Goal: Task Accomplishment & Management: Use online tool/utility

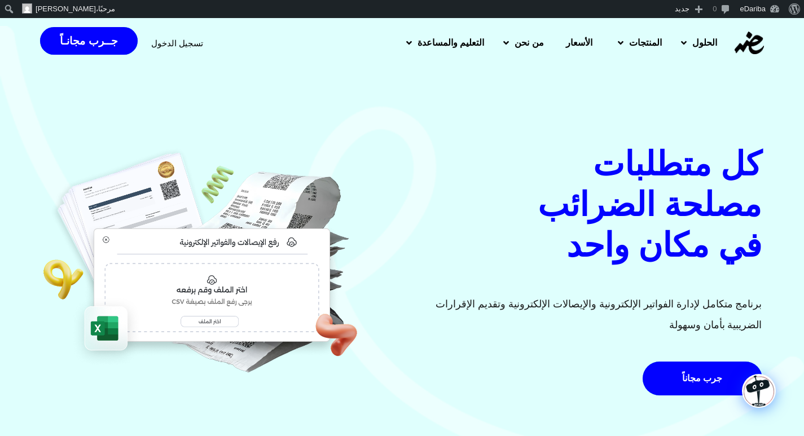
click at [177, 42] on span "تسجيل الدخول" at bounding box center [177, 43] width 52 height 8
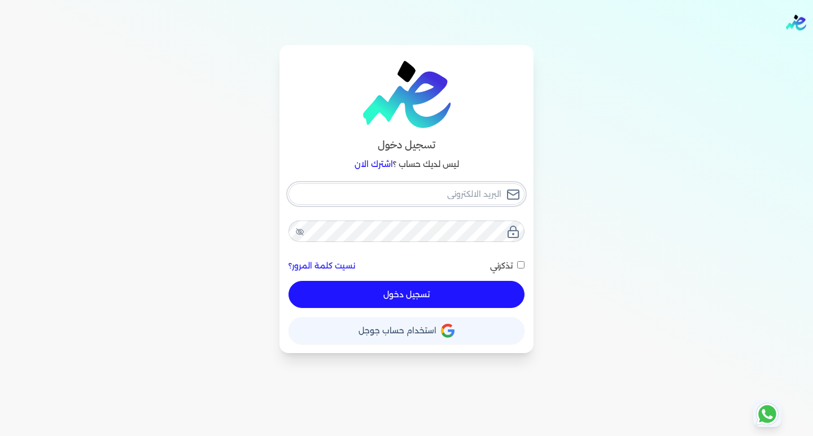
type input "[EMAIL_ADDRESS][DOMAIN_NAME]"
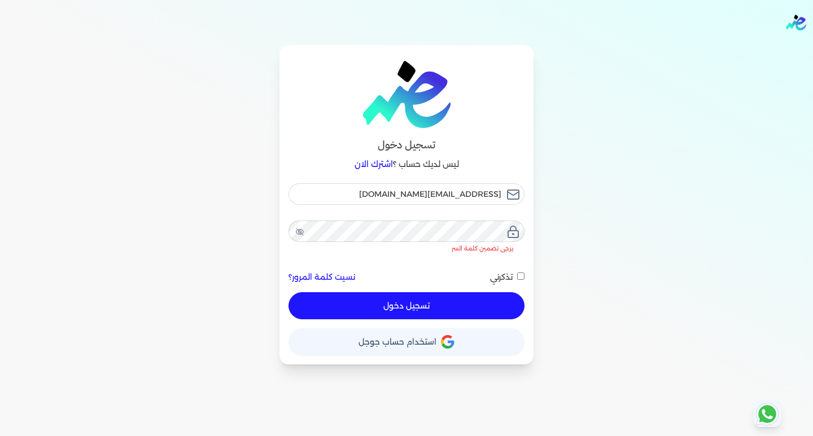
click at [400, 292] on button "تسجيل دخول" at bounding box center [406, 305] width 236 height 27
checkbox input "false"
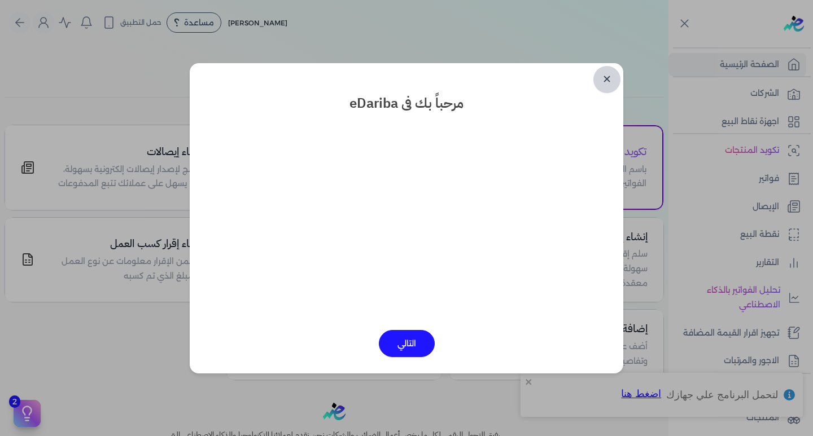
click at [606, 77] on link "✕" at bounding box center [606, 79] width 27 height 27
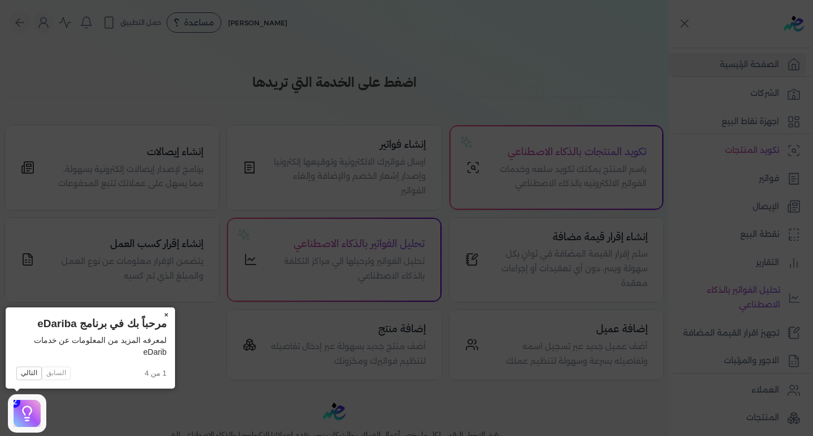
click at [166, 312] on button "×" at bounding box center [166, 316] width 18 height 16
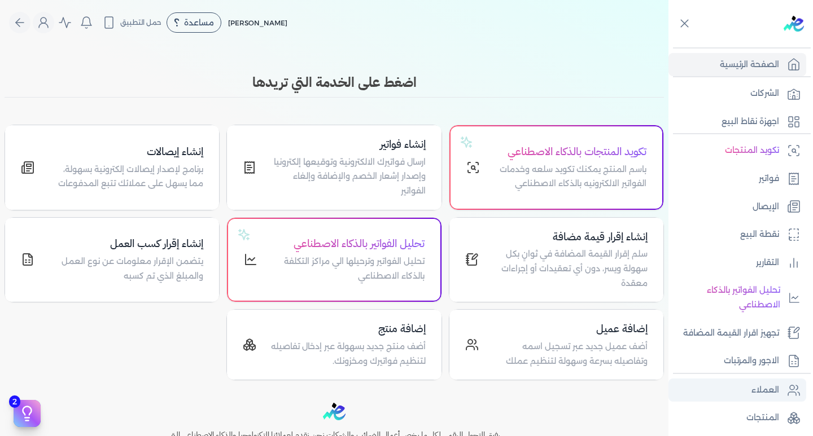
click at [740, 400] on link "العملاء" at bounding box center [737, 391] width 138 height 24
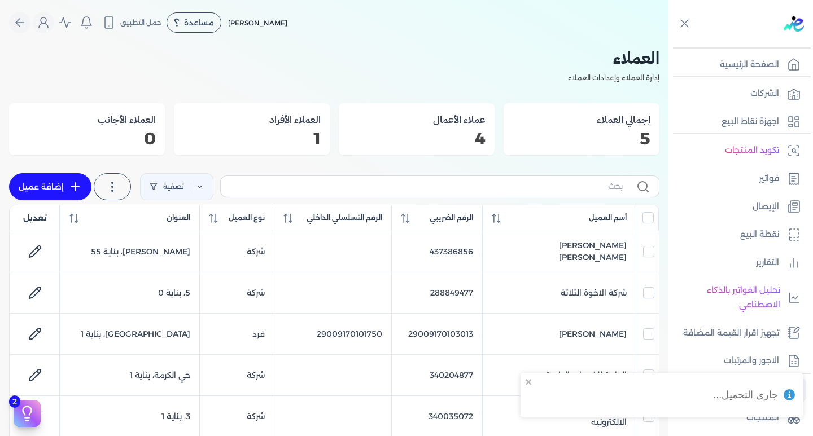
click at [784, 393] on div "جاري التحميل..." at bounding box center [714, 400] width 181 height 58
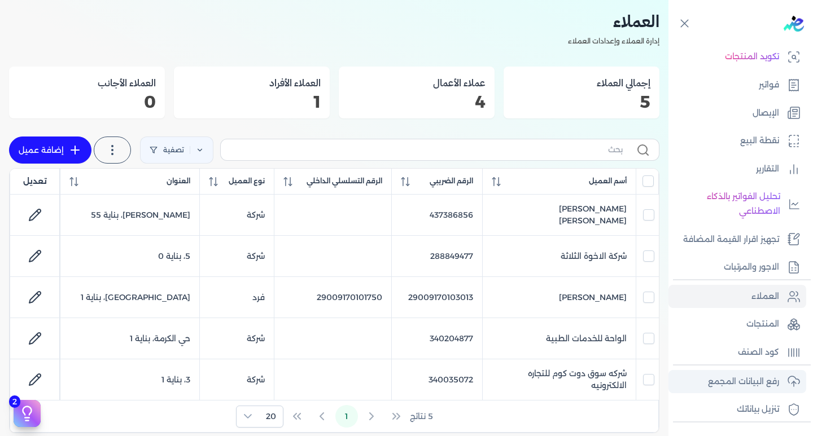
scroll to position [173, 0]
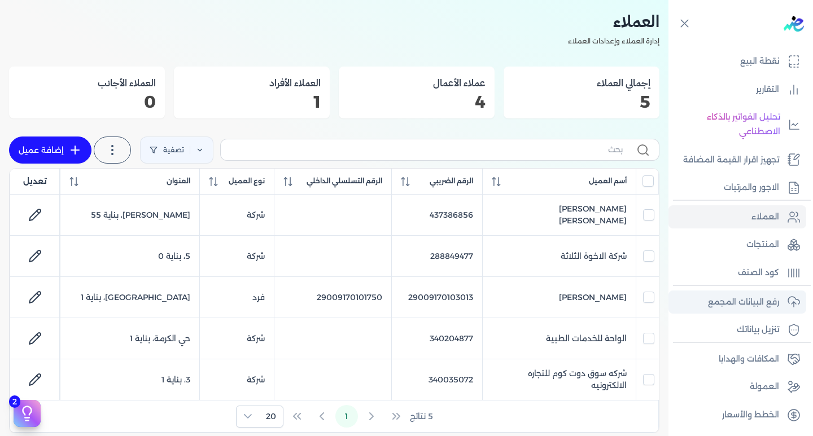
drag, startPoint x: 719, startPoint y: 306, endPoint x: 705, endPoint y: 306, distance: 14.1
click at [718, 306] on p "رفع البيانات المجمع" at bounding box center [743, 302] width 71 height 15
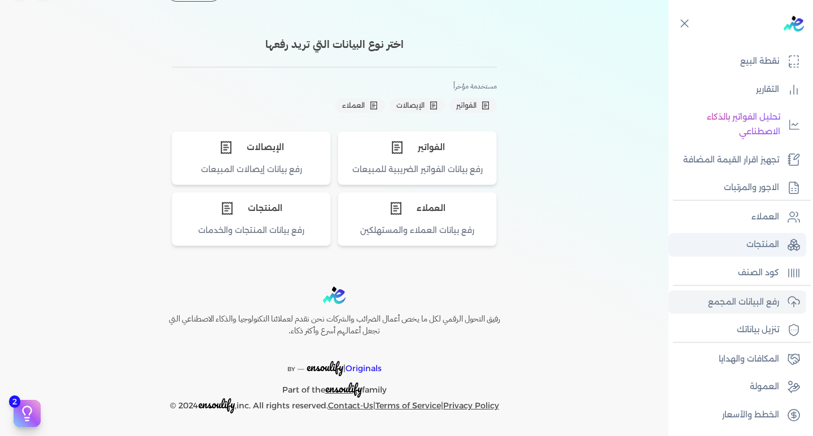
scroll to position [31, 0]
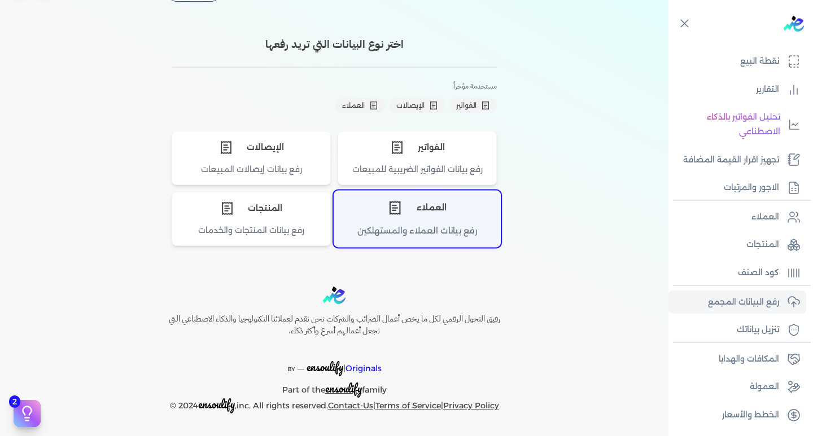
click at [419, 210] on div "العملاء" at bounding box center [417, 208] width 166 height 34
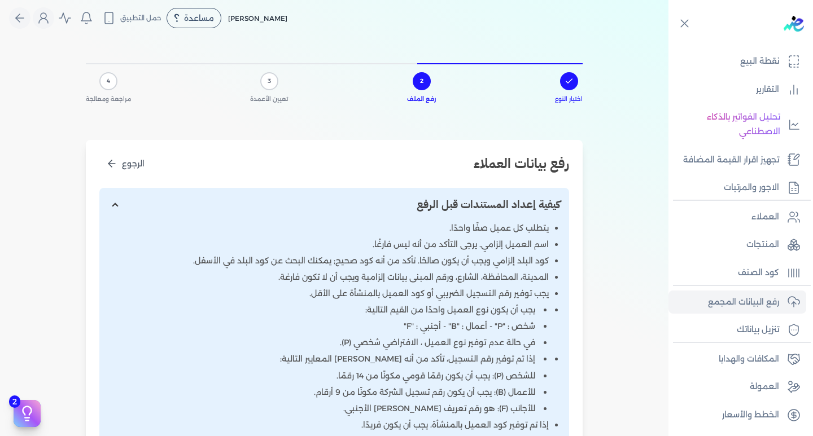
scroll to position [4, 0]
click at [122, 202] on input "إظهار/إخفاء التعليمات" at bounding box center [334, 205] width 470 height 34
checkbox input "false"
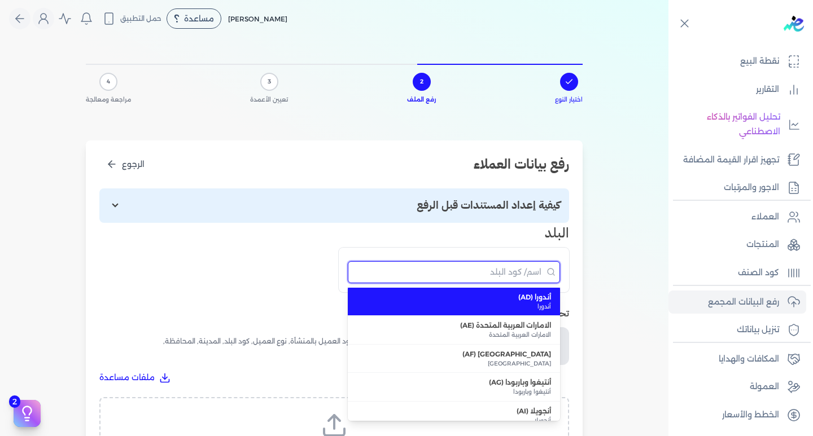
drag, startPoint x: 515, startPoint y: 270, endPoint x: 509, endPoint y: 269, distance: 5.8
click at [513, 270] on input "البحث" at bounding box center [454, 272] width 212 height 22
click at [615, 237] on div "اختيار النوع 2 رفع الملف 3 تعيين الأعمدة 4 مراجعة ومعالجة رفع بيانات العملاء ال…" at bounding box center [334, 325] width 668 height 569
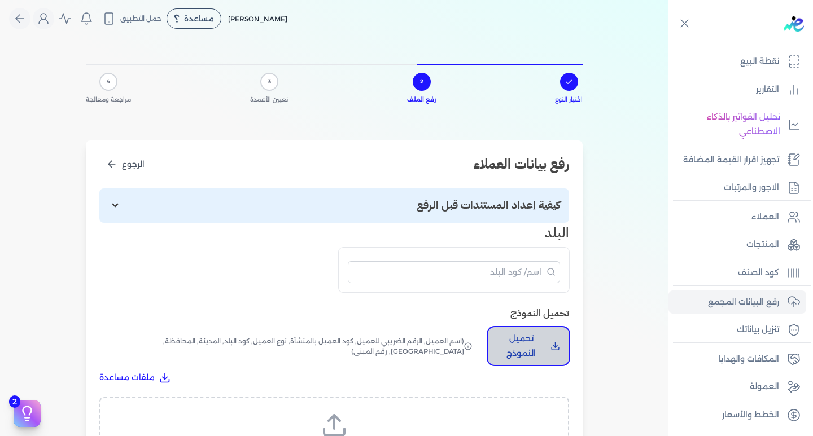
click at [543, 352] on p "تحميل النموذج" at bounding box center [521, 346] width 49 height 29
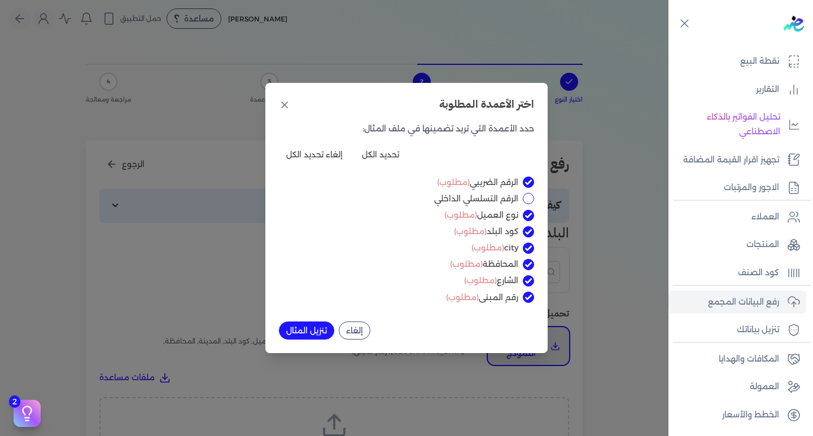
scroll to position [0, 0]
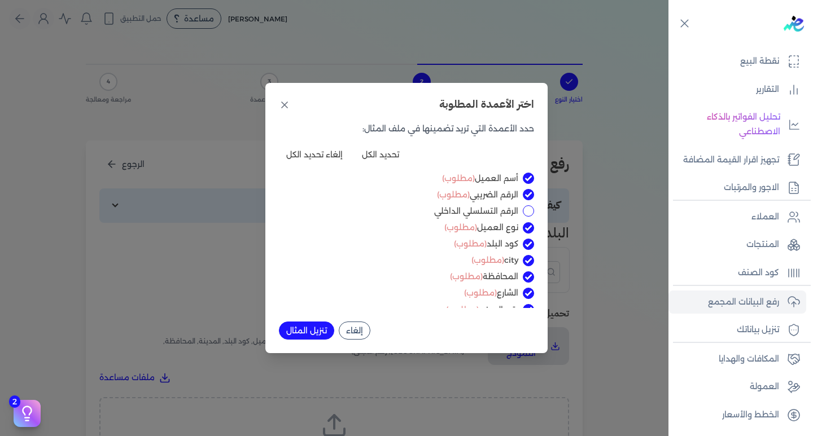
click at [85, 205] on div "اختر الأعمدة المطلوبة حدد الأعمدة التي تريد تضمينها في ملف المثال: تحديد الكل إ…" at bounding box center [406, 218] width 813 height 436
click at [286, 103] on icon at bounding box center [284, 104] width 11 height 11
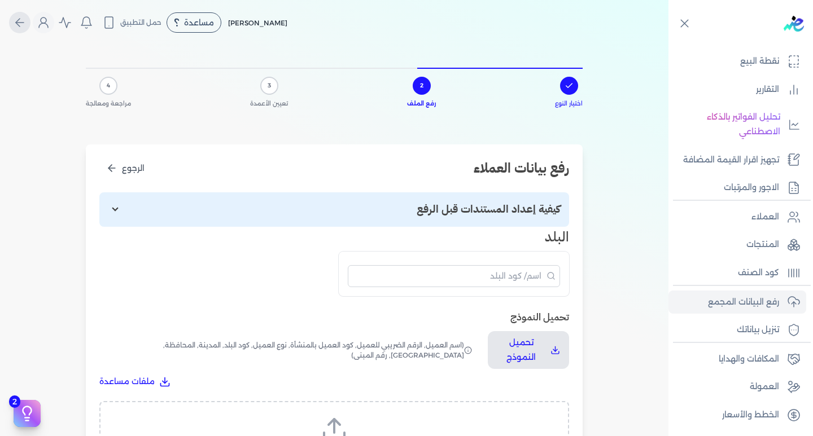
click at [19, 16] on icon "Global" at bounding box center [20, 23] width 14 height 14
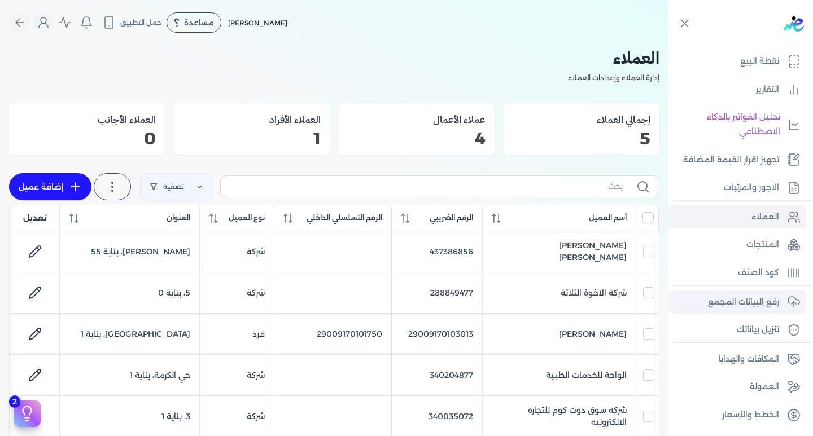
click at [744, 307] on p "رفع البيانات المجمع" at bounding box center [743, 302] width 71 height 15
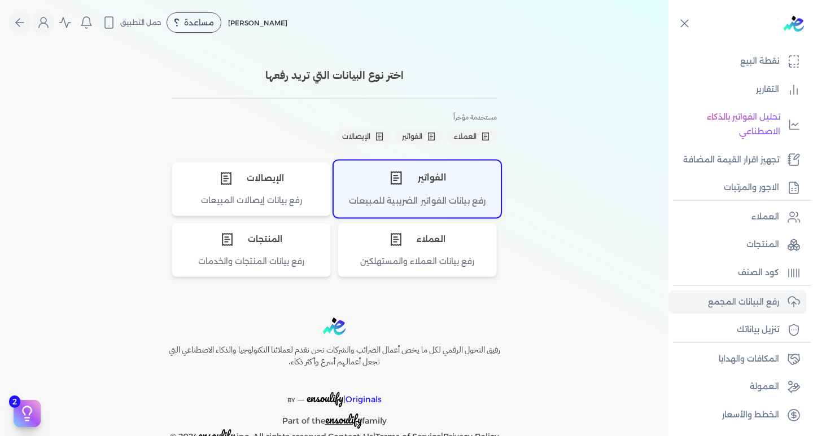
click at [420, 177] on div "الفواتير" at bounding box center [417, 178] width 166 height 34
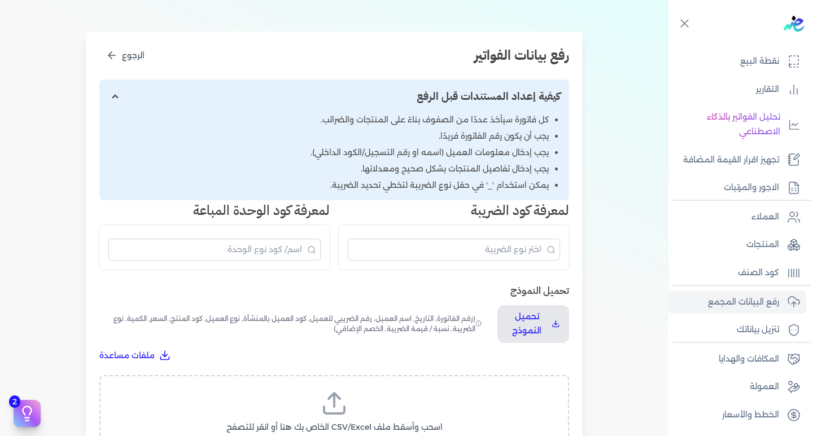
scroll to position [56, 0]
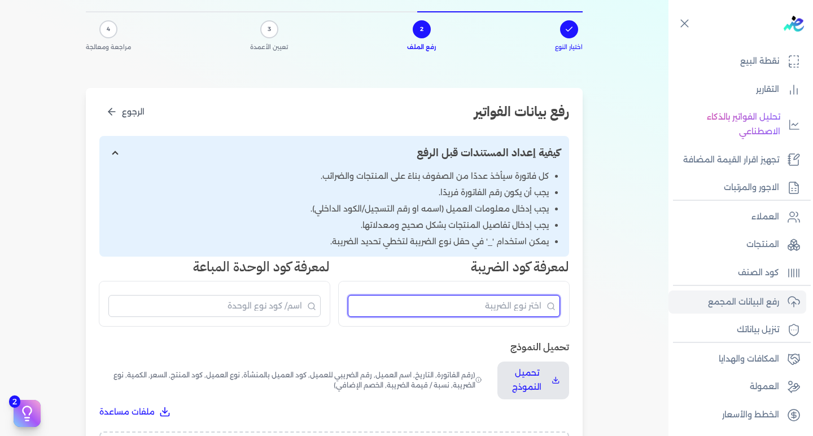
click at [509, 305] on input "البحث" at bounding box center [454, 306] width 212 height 22
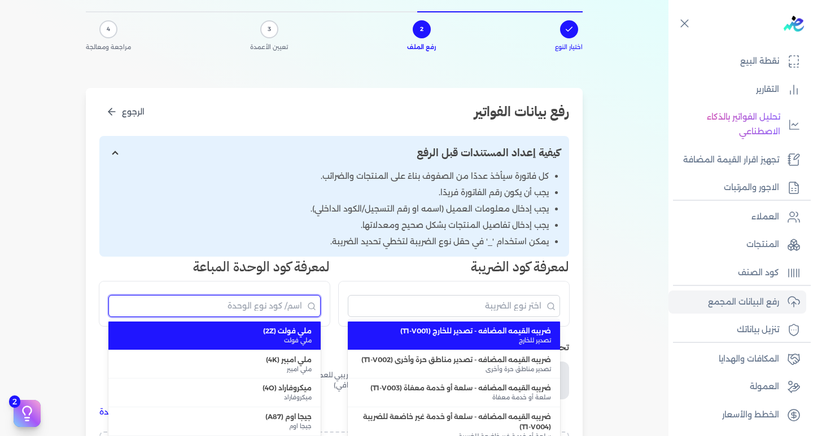
click at [271, 304] on input "البحث" at bounding box center [214, 306] width 212 height 22
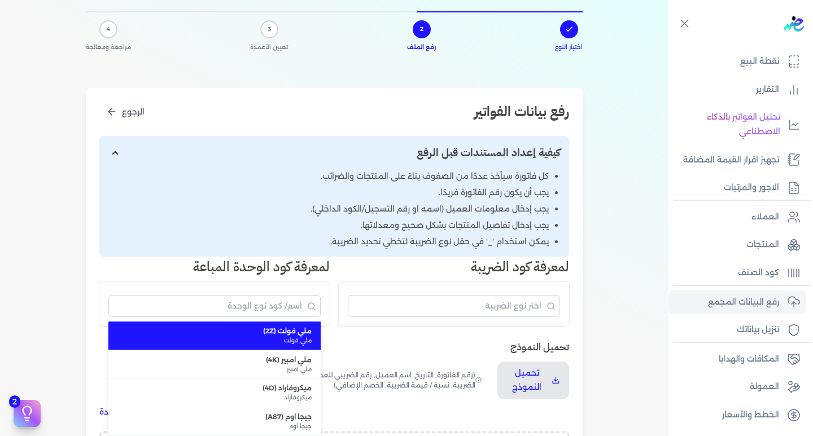
click at [409, 267] on h3 "لمعرفة كود الضريبة" at bounding box center [454, 267] width 230 height 20
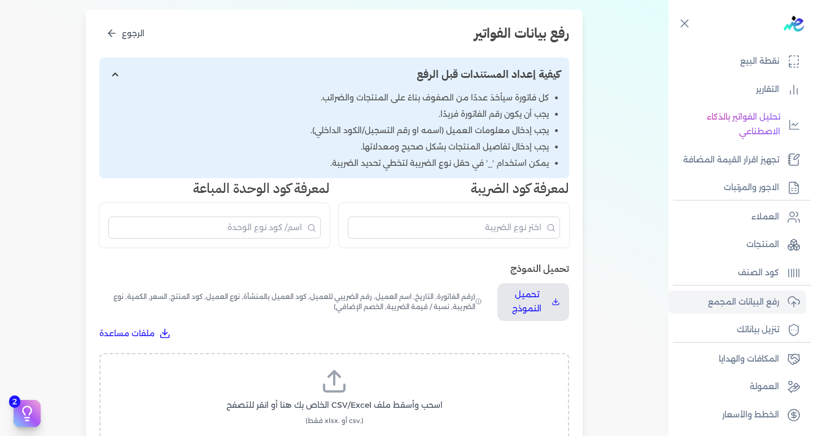
scroll to position [113, 0]
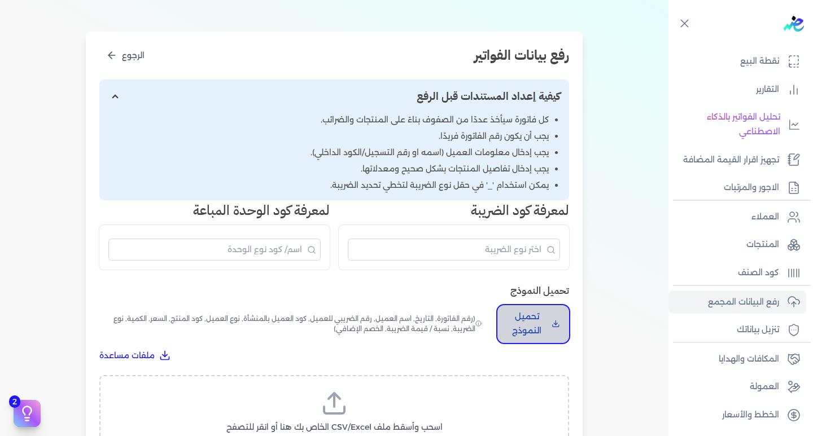
click at [534, 335] on p "تحميل النموذج" at bounding box center [526, 324] width 41 height 29
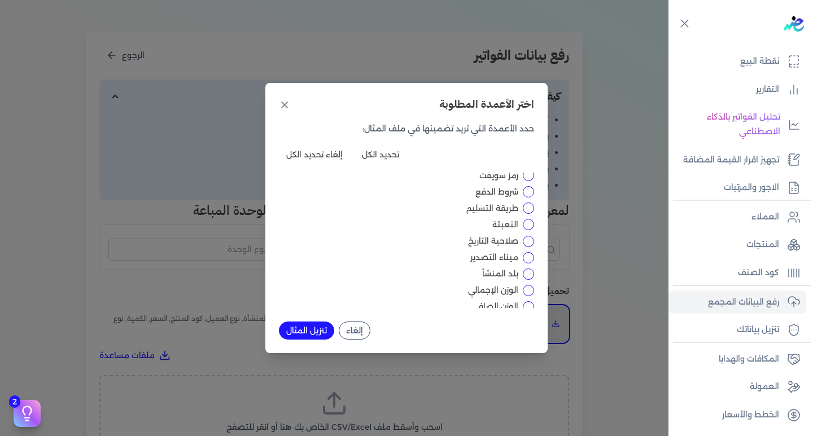
scroll to position [0, 0]
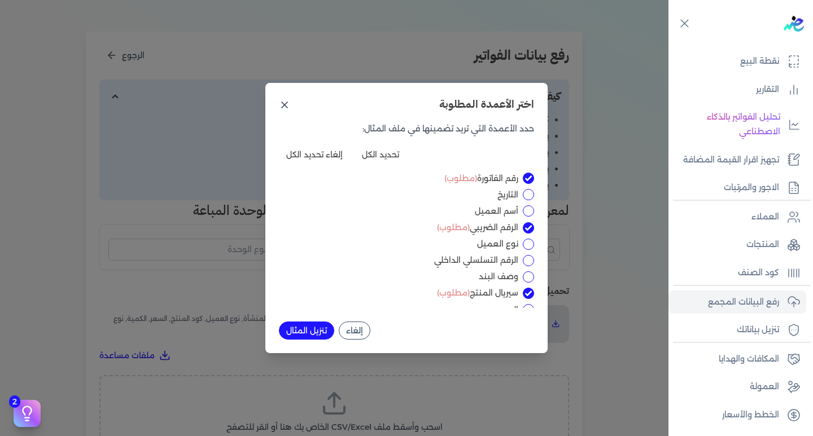
click at [286, 102] on icon at bounding box center [284, 104] width 11 height 11
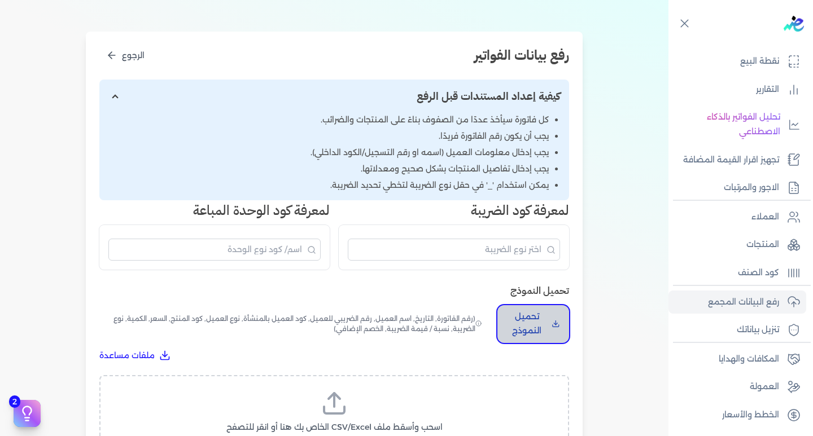
click at [536, 323] on p "تحميل النموذج" at bounding box center [526, 324] width 41 height 29
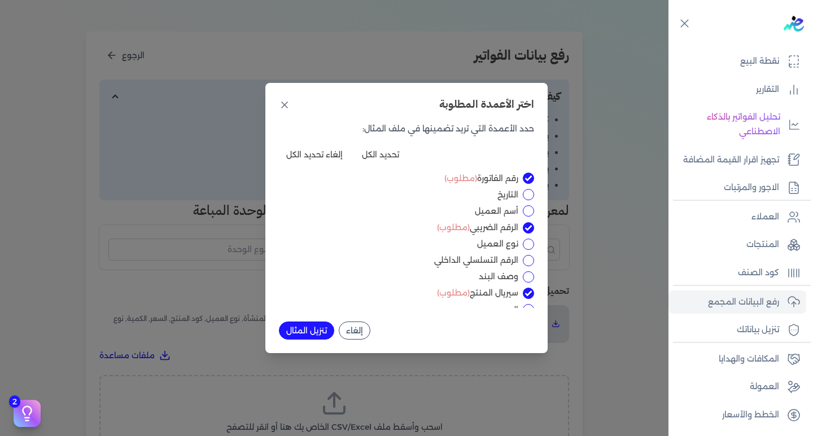
click at [298, 327] on button "تنزيل المثال" at bounding box center [306, 331] width 55 height 18
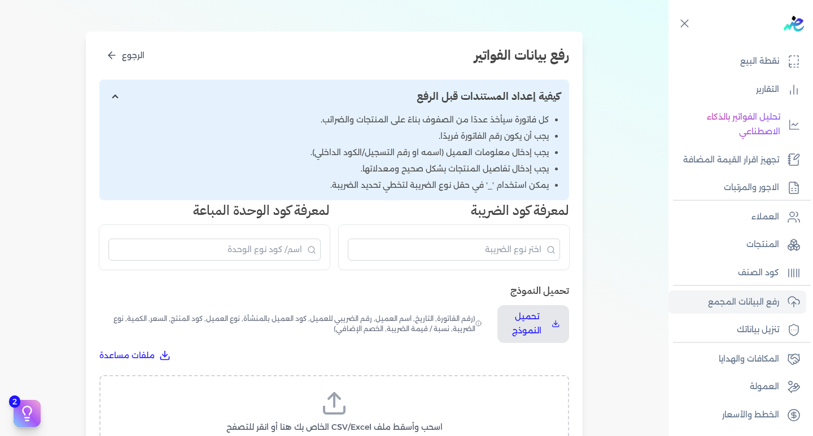
click at [116, 95] on input "إظهار/إخفاء التعليمات" at bounding box center [334, 97] width 470 height 34
checkbox input "false"
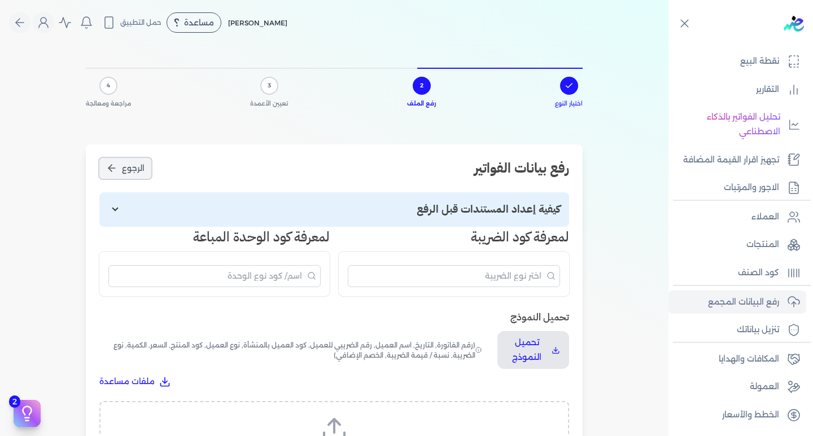
click at [122, 170] on button "الرجوع" at bounding box center [125, 168] width 52 height 21
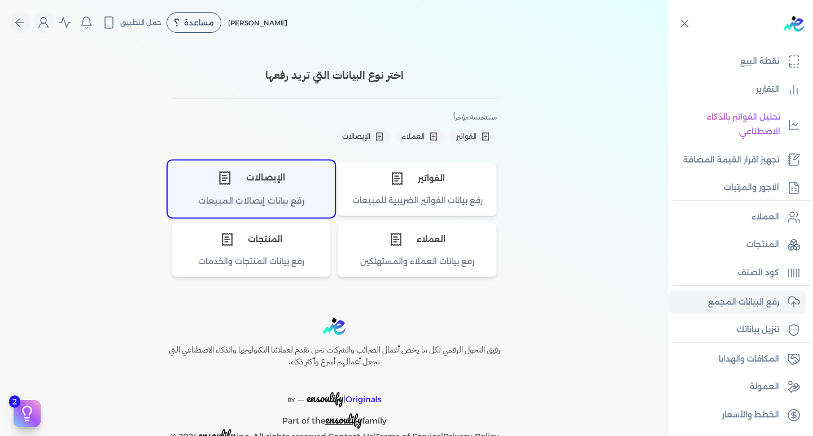
click at [284, 192] on div "الإيصالات" at bounding box center [251, 178] width 166 height 34
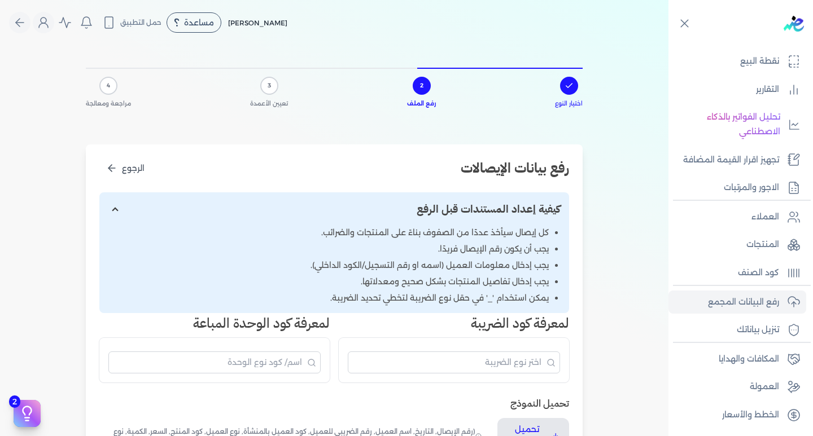
click at [122, 208] on input "إظهار/إخفاء التعليمات" at bounding box center [334, 209] width 470 height 34
checkbox input "false"
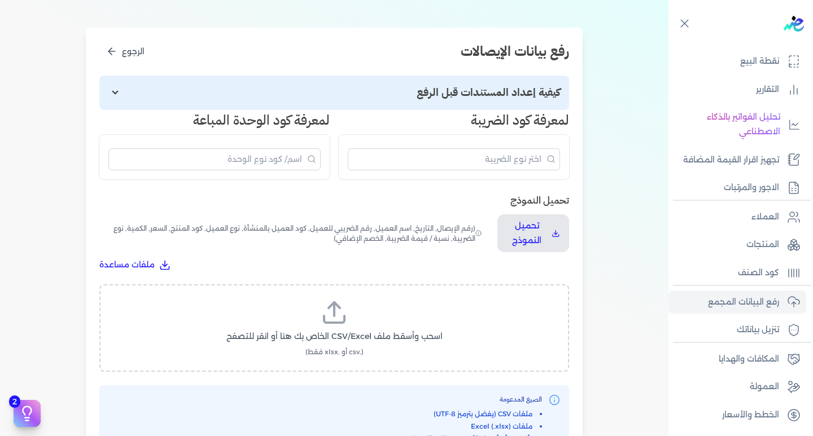
scroll to position [113, 0]
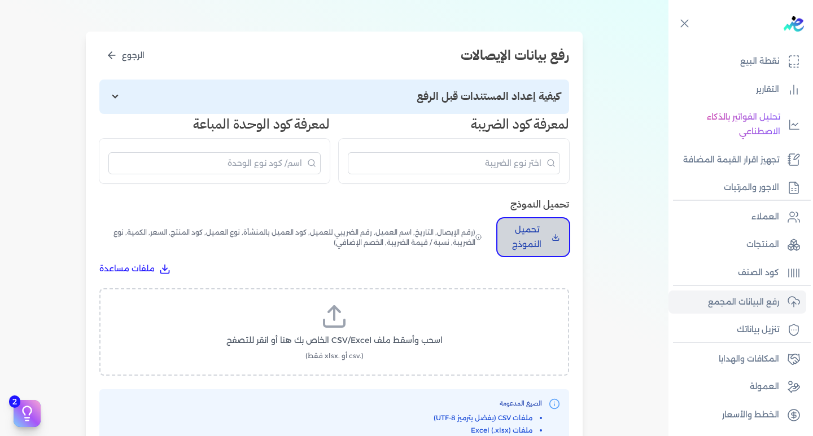
click at [529, 228] on p "تحميل النموذج" at bounding box center [526, 237] width 41 height 29
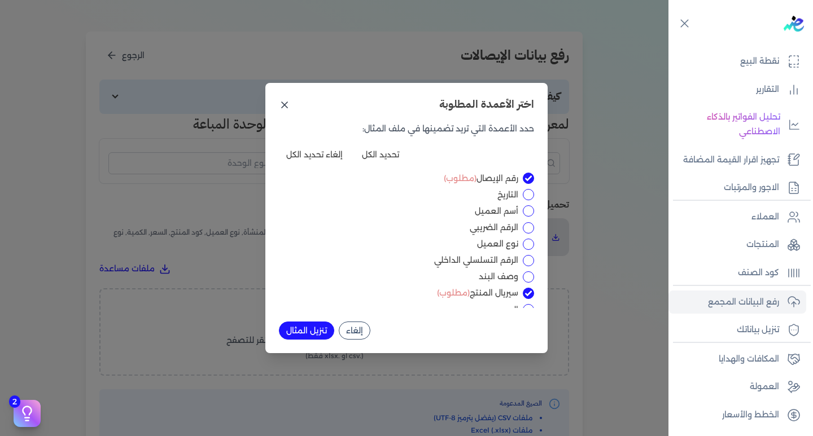
click at [285, 102] on icon at bounding box center [284, 104] width 11 height 11
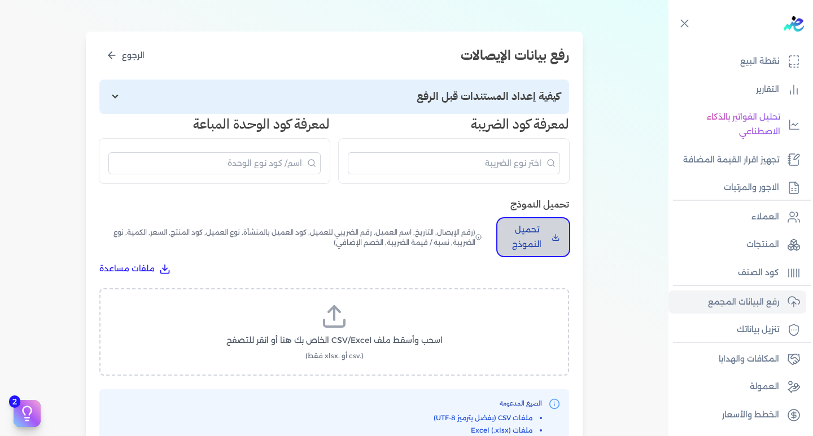
click at [546, 240] on p "تحميل النموذج" at bounding box center [526, 237] width 41 height 29
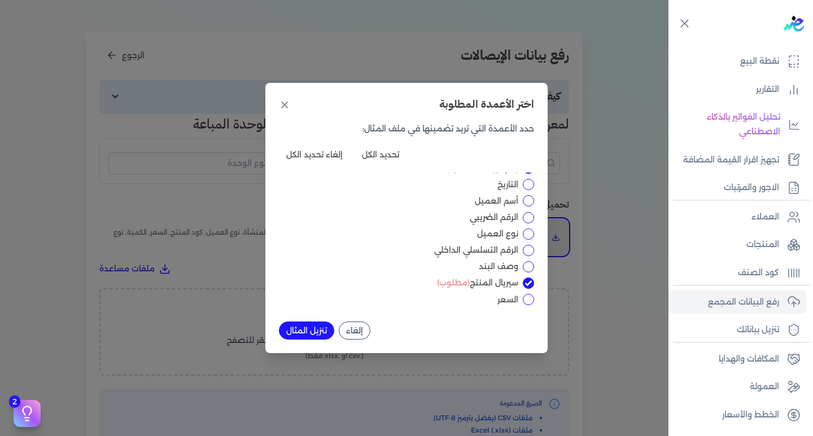
scroll to position [0, 0]
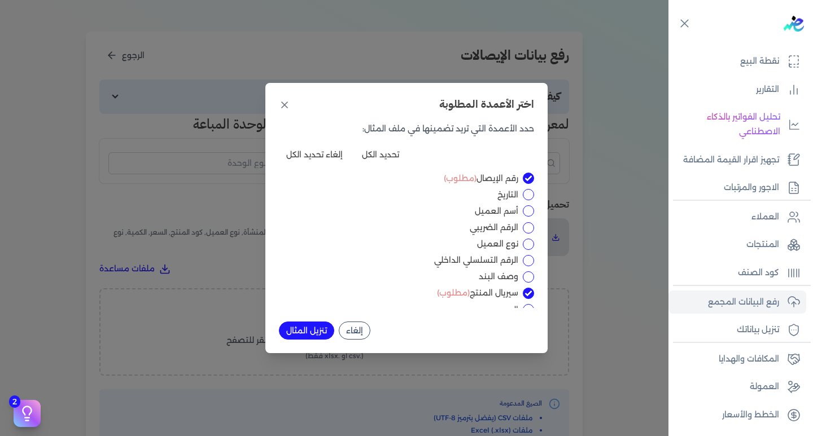
click at [306, 330] on button "تنزيل المثال" at bounding box center [306, 331] width 55 height 18
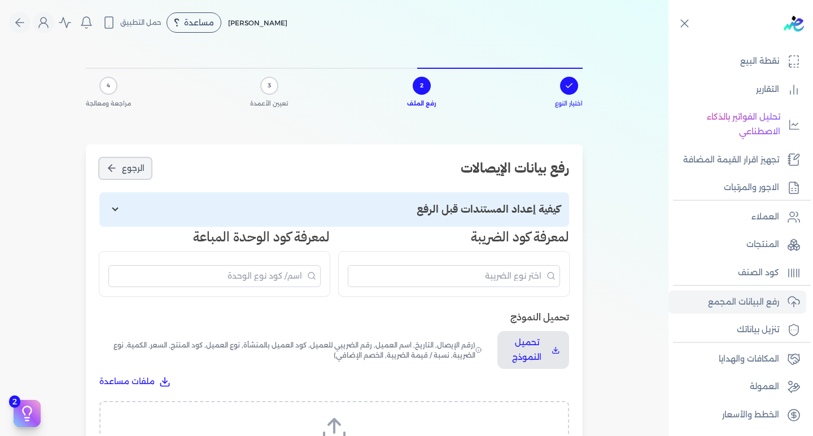
click at [124, 174] on span "الرجوع" at bounding box center [133, 169] width 23 height 12
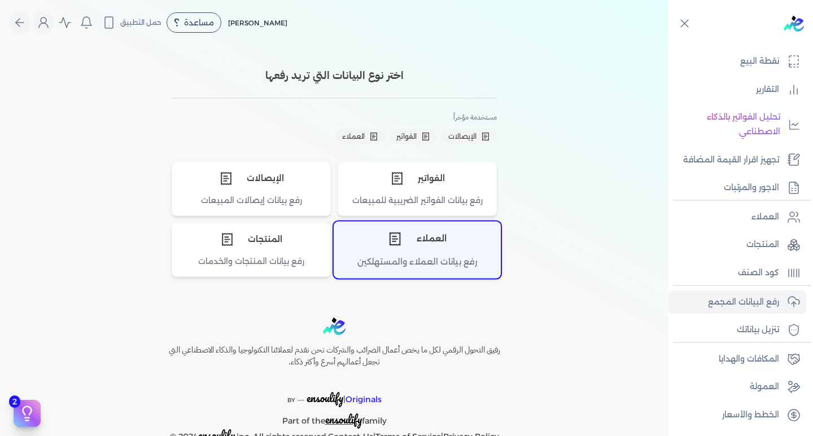
click at [423, 258] on div "رفع بيانات العملاء والمستهلكين" at bounding box center [417, 267] width 166 height 22
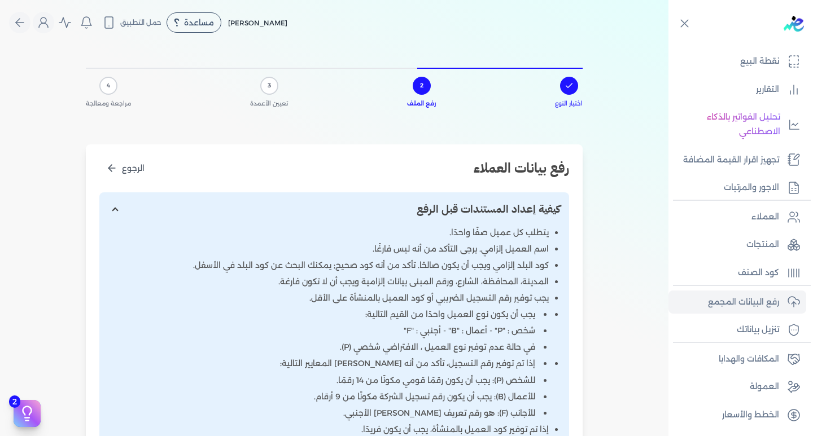
click at [120, 204] on input "إظهار/إخفاء التعليمات" at bounding box center [334, 209] width 470 height 34
checkbox input "false"
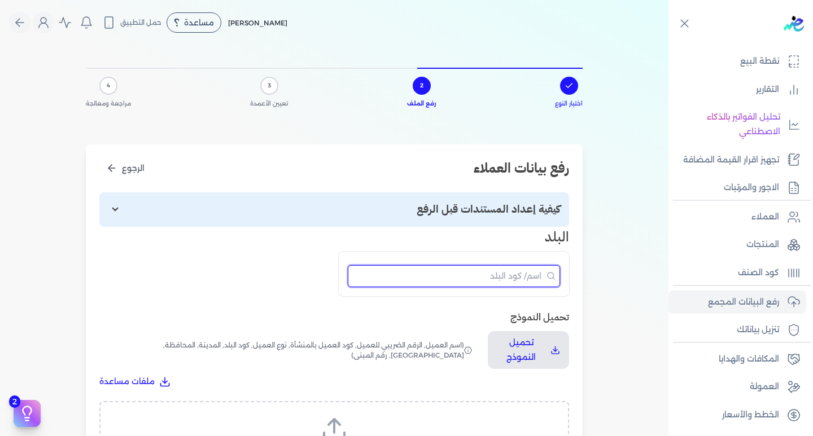
click at [448, 285] on input "البحث" at bounding box center [454, 276] width 212 height 22
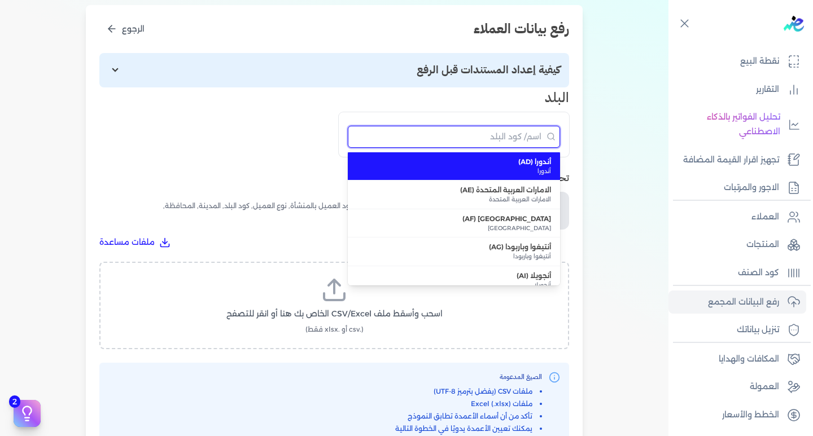
scroll to position [226, 0]
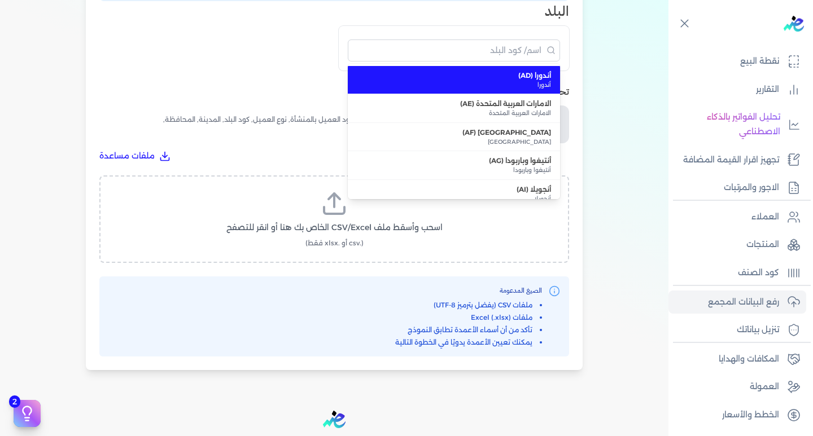
click at [250, 102] on div "تحميل النموذج تحميل النموذج (اسم العميل, الرقم الضريبي للعميل, كود العميل بالمن…" at bounding box center [334, 123] width 470 height 78
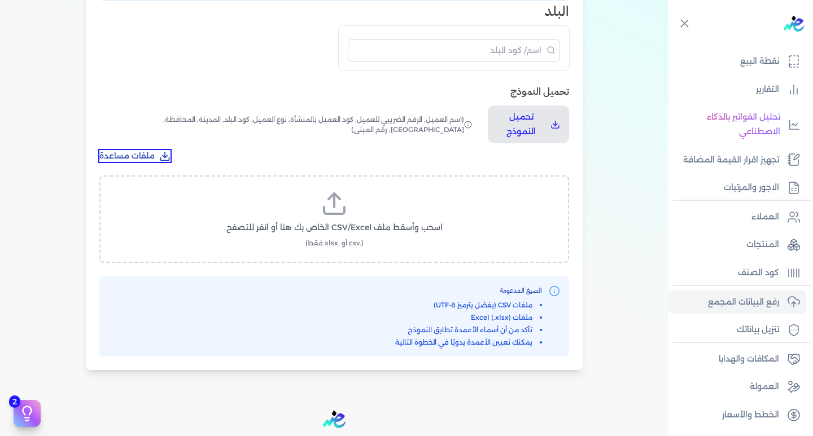
click at [141, 159] on span "ملفات مساعدة" at bounding box center [126, 156] width 55 height 12
click at [255, 135] on span "(اسم العميل, الرقم الضريبي للعميل, كود العميل بالمنشأة, نوع العميل, كود البلد, …" at bounding box center [286, 125] width 375 height 38
